Goal: Find specific page/section: Find specific page/section

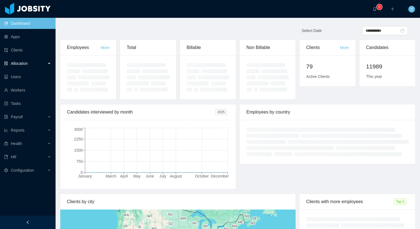
click at [20, 66] on div "Allocation" at bounding box center [28, 63] width 56 height 11
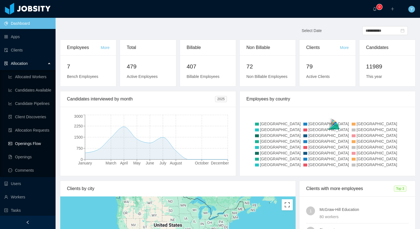
click at [34, 143] on link "Openings Flow" at bounding box center [29, 143] width 43 height 11
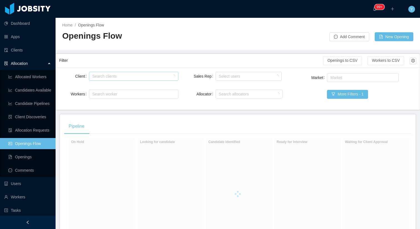
click at [115, 75] on div "Search clients" at bounding box center [132, 76] width 80 height 6
type input "******"
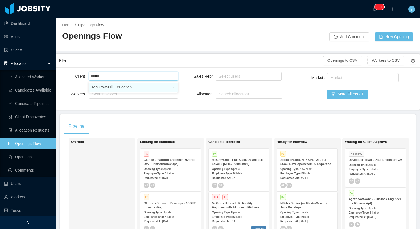
click at [127, 85] on li "McGraw-Hill Education" at bounding box center [133, 87] width 89 height 9
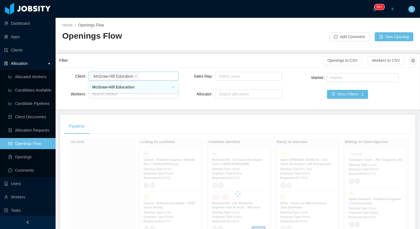
click at [159, 63] on div "Filter" at bounding box center [191, 60] width 264 height 10
